Goal: Task Accomplishment & Management: Use online tool/utility

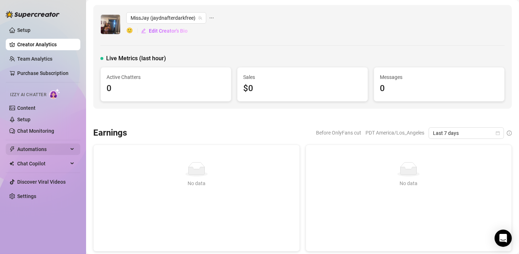
click at [64, 150] on span "Automations" at bounding box center [42, 148] width 51 height 11
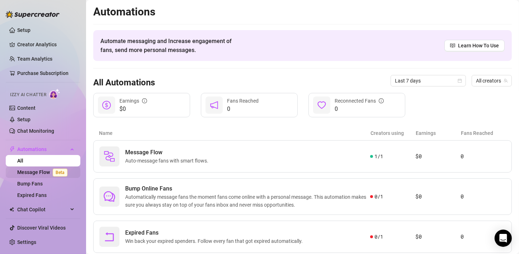
click at [43, 174] on link "Message Flow Beta" at bounding box center [43, 172] width 53 height 6
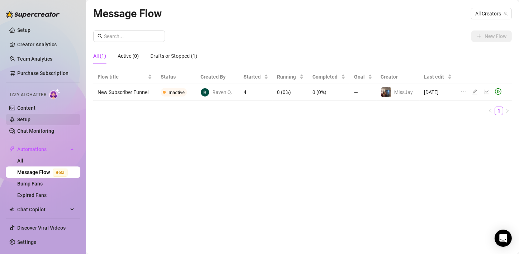
click at [23, 117] on link "Setup" at bounding box center [23, 119] width 13 height 6
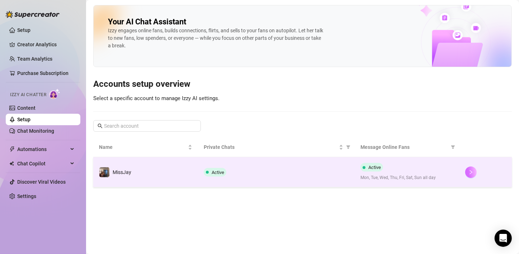
click at [468, 168] on button "button" at bounding box center [470, 171] width 11 height 11
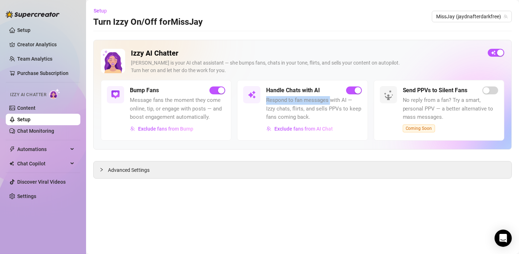
drag, startPoint x: 331, startPoint y: 99, endPoint x: 264, endPoint y: 101, distance: 67.4
click at [264, 101] on div "Handle Chats with AI Respond to fan messages with AI — Izzy chats, flirts, and …" at bounding box center [302, 110] width 130 height 61
click at [265, 105] on div "Handle Chats with AI Respond to fan messages with AI — Izzy chats, flirts, and …" at bounding box center [302, 110] width 130 height 61
drag, startPoint x: 265, startPoint y: 111, endPoint x: 358, endPoint y: 108, distance: 93.6
click at [358, 108] on div "Handle Chats with AI Respond to fan messages with AI — Izzy chats, flirts, and …" at bounding box center [302, 110] width 130 height 61
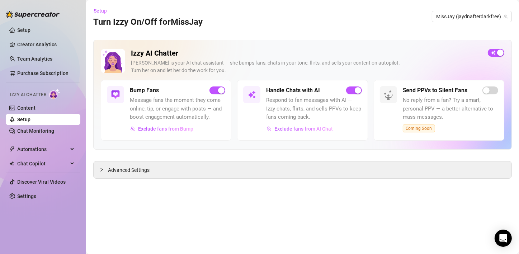
click at [356, 116] on span "Respond to fan messages with AI — Izzy chats, flirts, and sells PPVs to keep fa…" at bounding box center [313, 108] width 95 height 25
click at [110, 171] on span "Advanced Settings" at bounding box center [129, 170] width 42 height 8
